Goal: Find contact information: Obtain details needed to contact an individual or organization

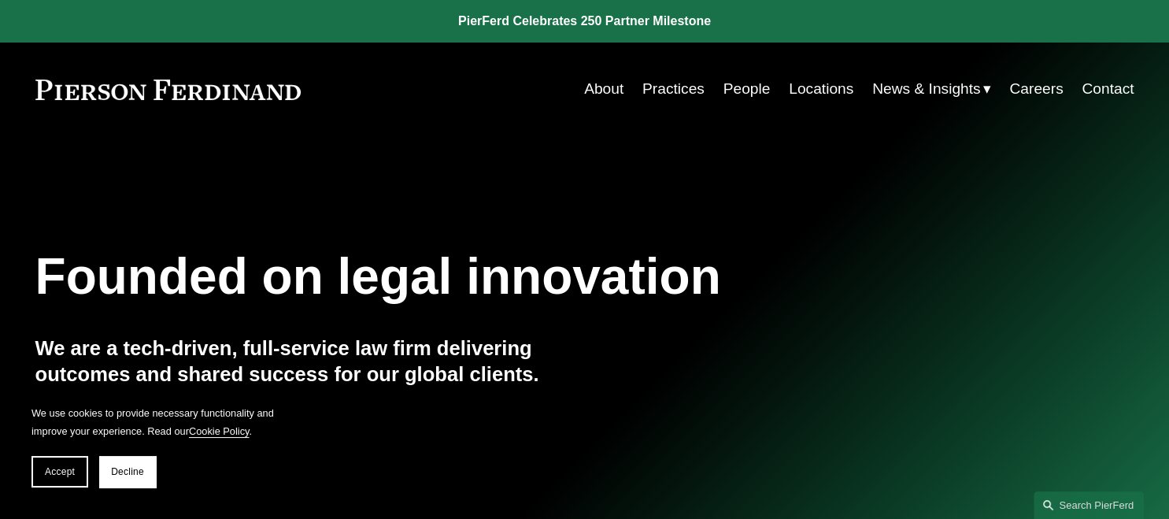
click at [746, 87] on link "People" at bounding box center [747, 89] width 47 height 30
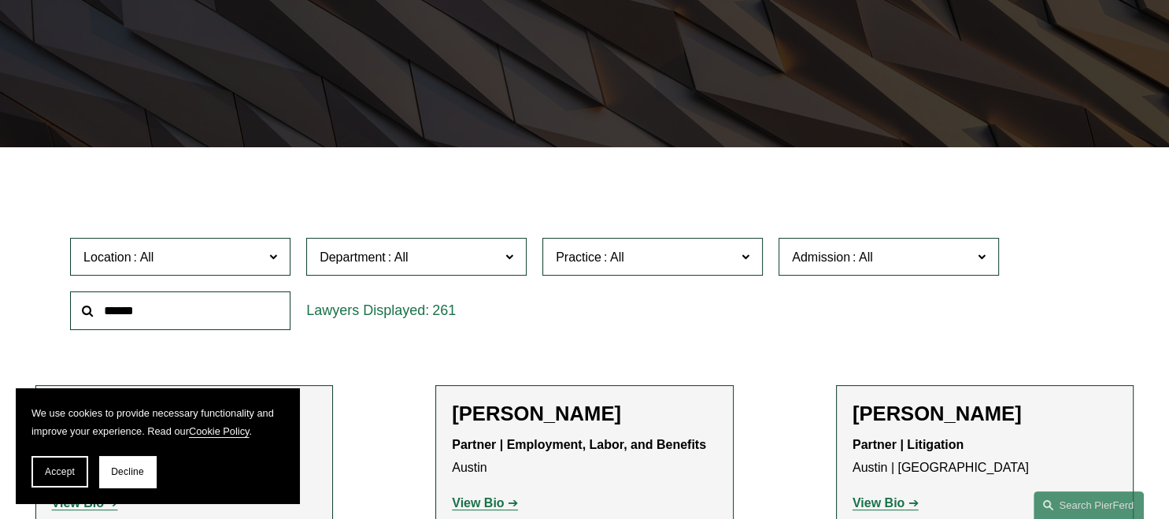
scroll to position [332, 0]
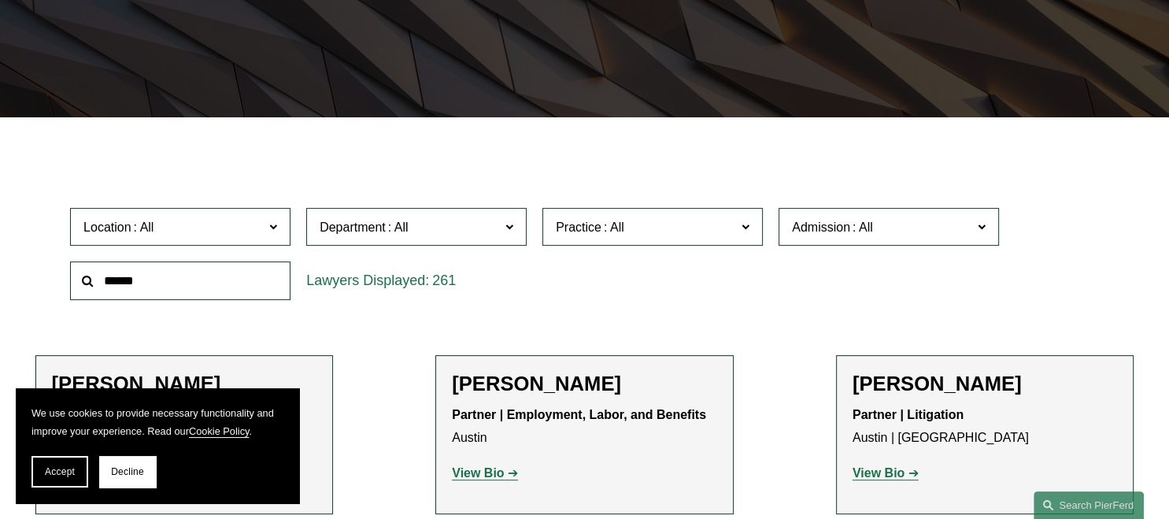
click at [254, 282] on input "text" at bounding box center [180, 280] width 220 height 39
type input "*****"
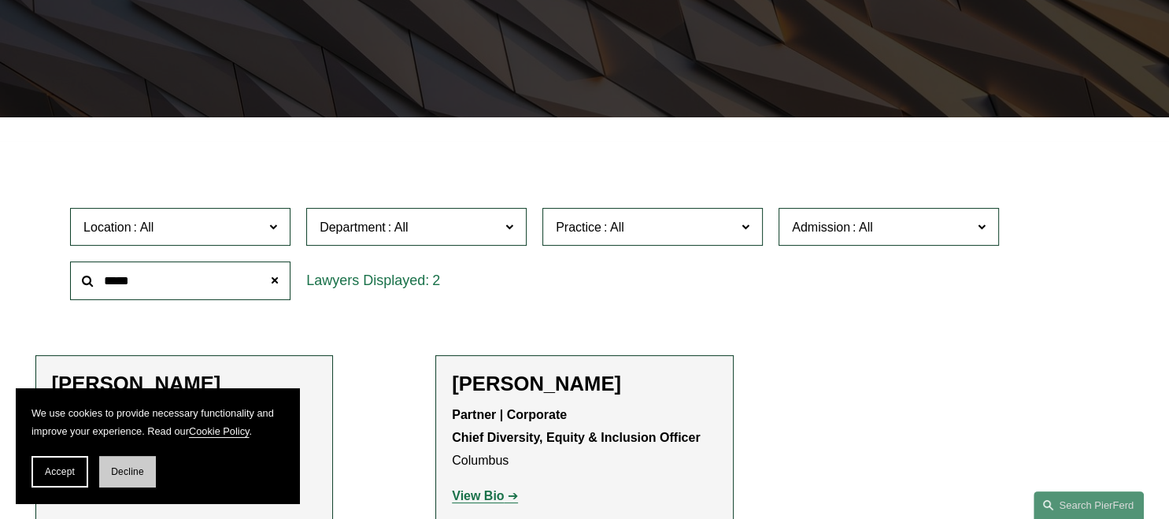
click at [128, 481] on button "Decline" at bounding box center [127, 471] width 57 height 31
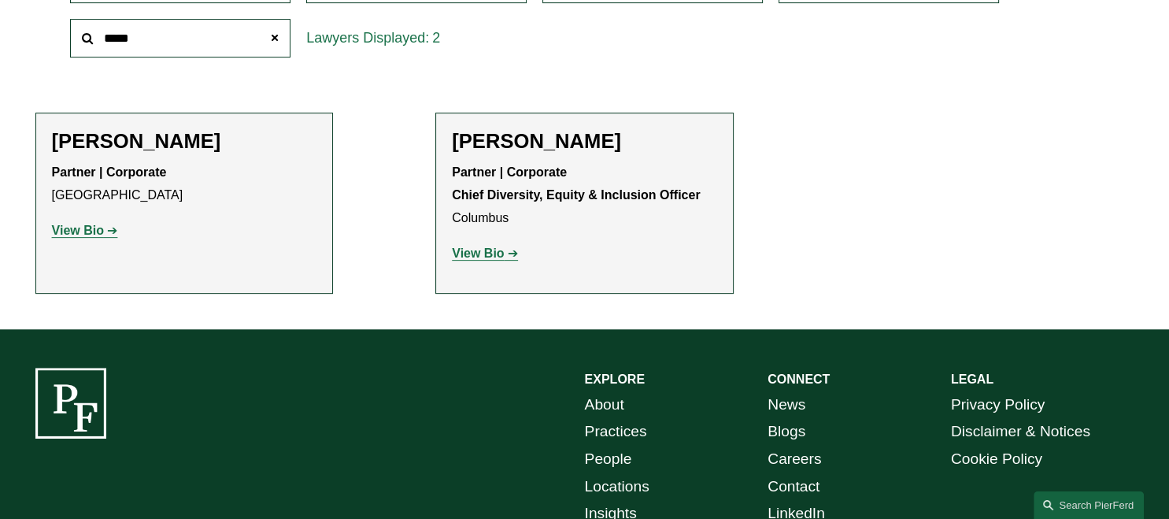
scroll to position [582, 0]
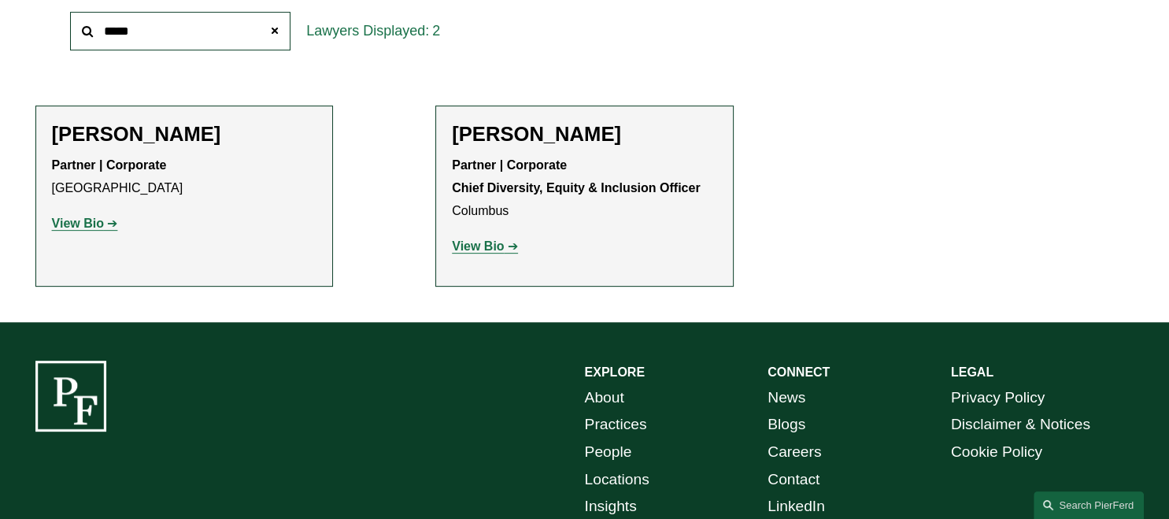
click at [471, 245] on strong "View Bio" at bounding box center [478, 245] width 52 height 13
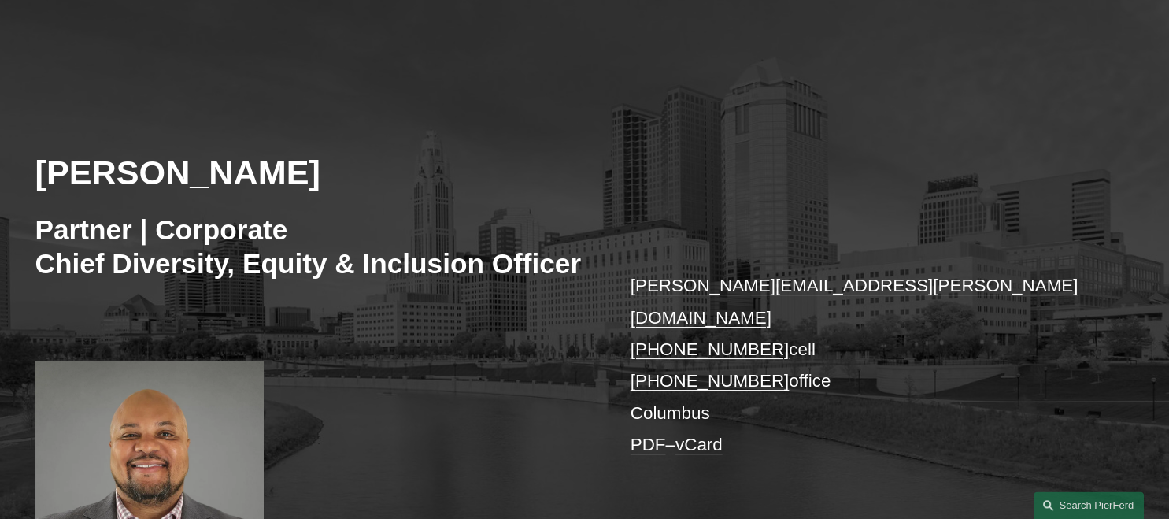
scroll to position [166, 0]
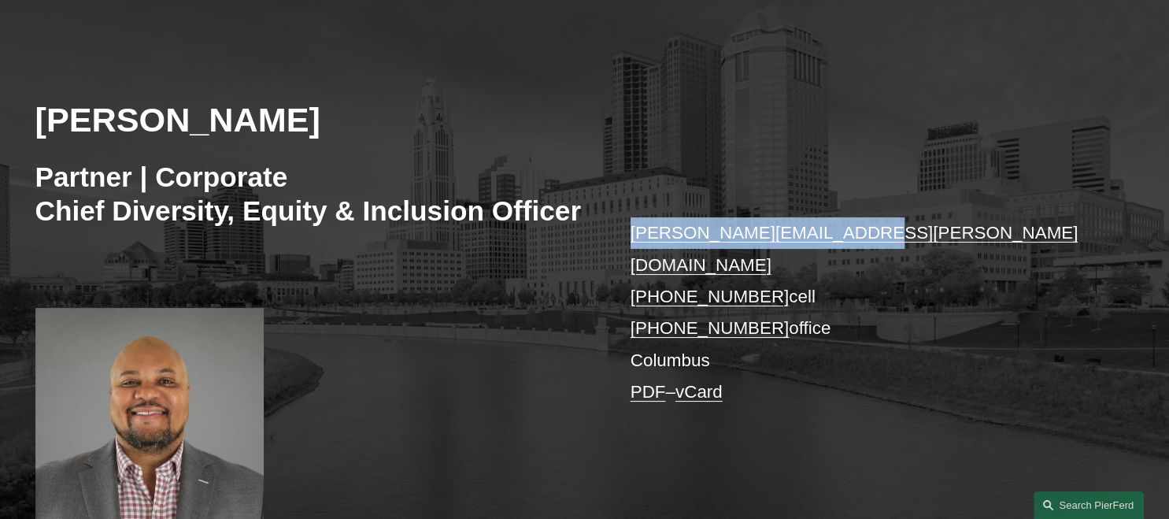
drag, startPoint x: 934, startPoint y: 238, endPoint x: 631, endPoint y: 238, distance: 303.1
click at [631, 240] on p "edmund.brown@pierferd.com +1.412.400.5532 cell +1.380.800.1918 office Columbus …" at bounding box center [860, 312] width 458 height 191
copy link "edmund.brown@pierferd.com"
